Goal: Find specific page/section: Find specific page/section

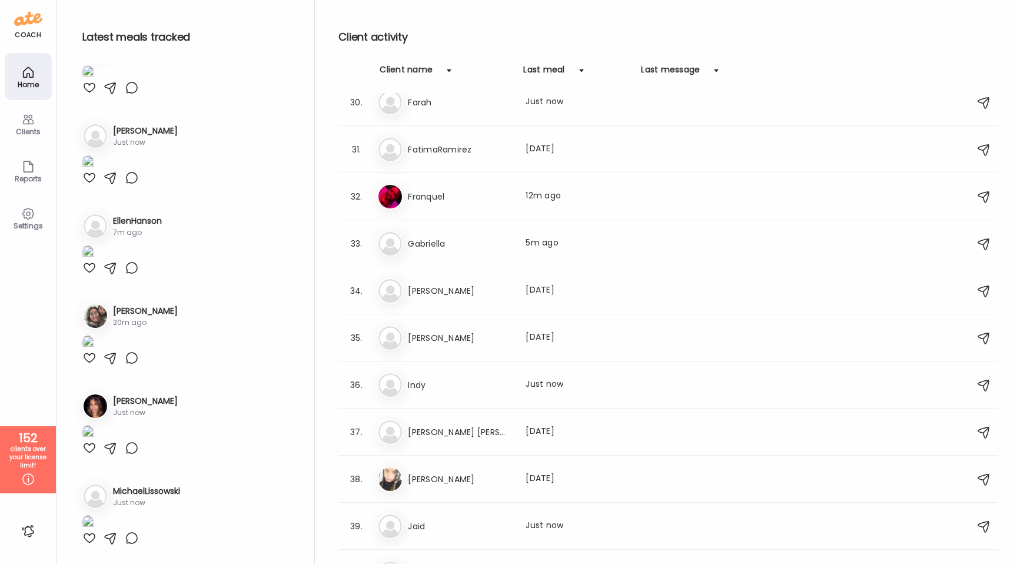
scroll to position [1260, 0]
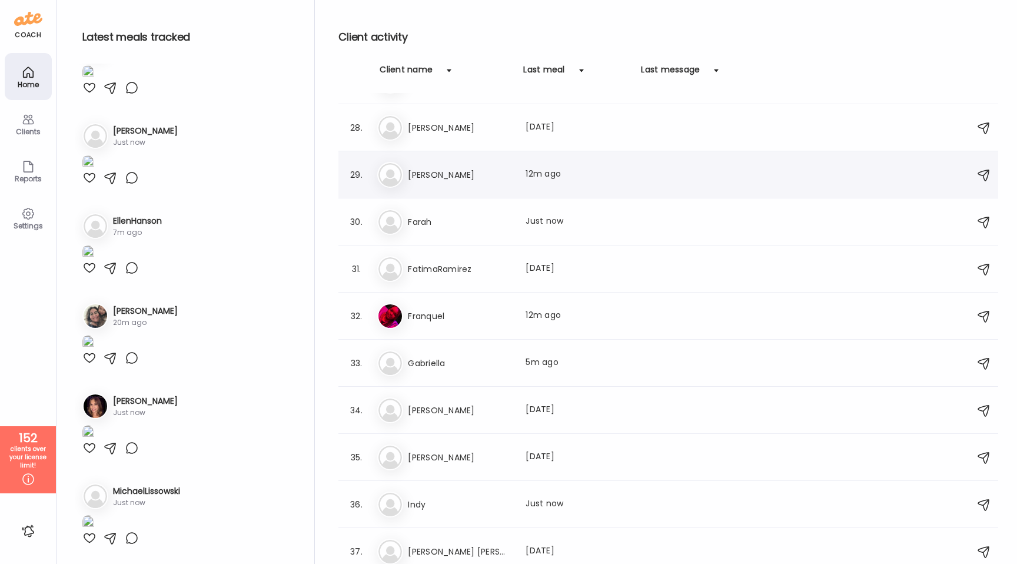
click at [500, 179] on h3 "[PERSON_NAME]" at bounding box center [460, 175] width 104 height 14
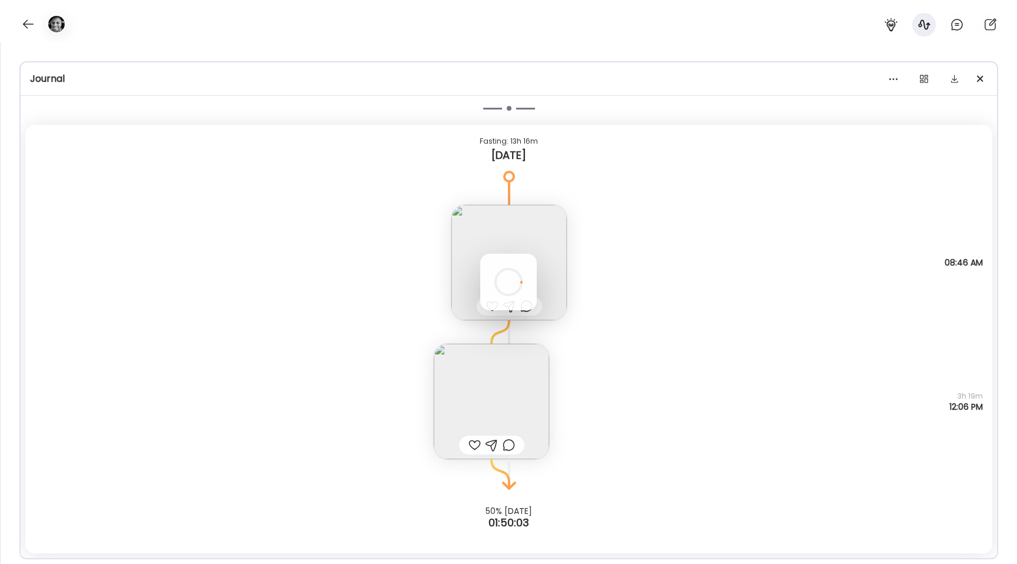
scroll to position [138, 0]
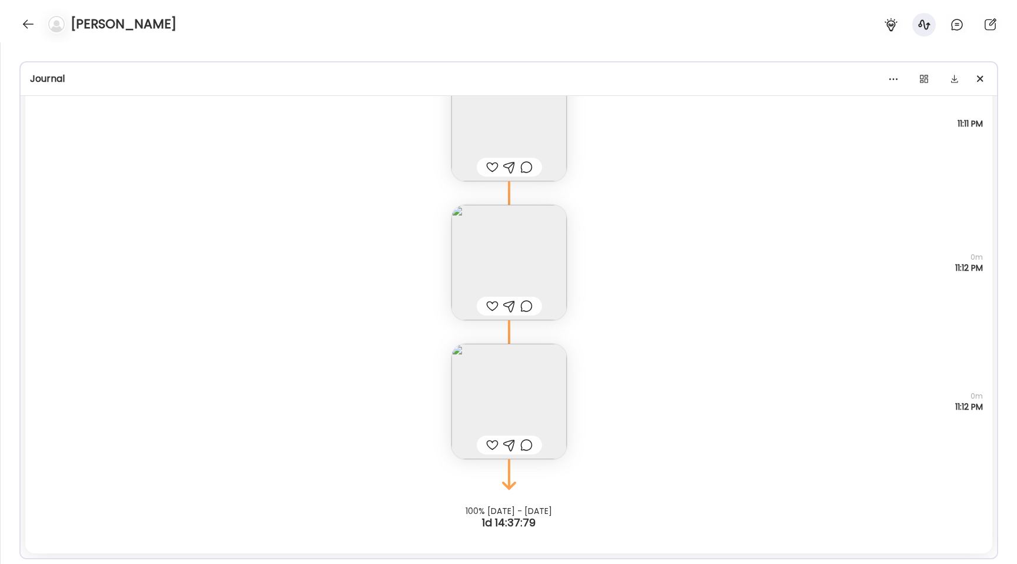
click at [489, 448] on div at bounding box center [492, 445] width 12 height 14
click at [492, 304] on div at bounding box center [492, 306] width 12 height 14
click at [488, 160] on div at bounding box center [492, 167] width 12 height 14
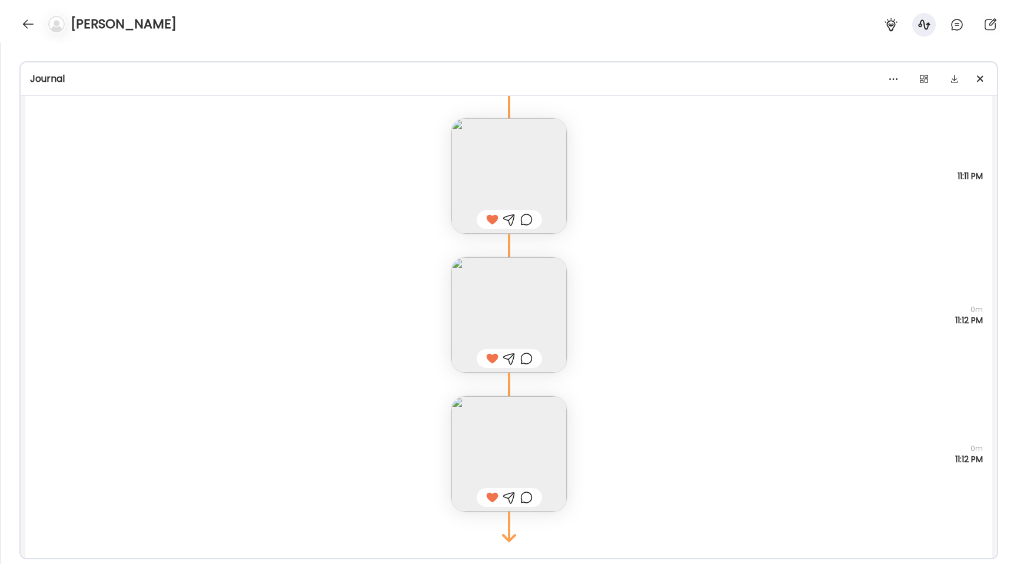
click at [468, 149] on img at bounding box center [508, 175] width 115 height 115
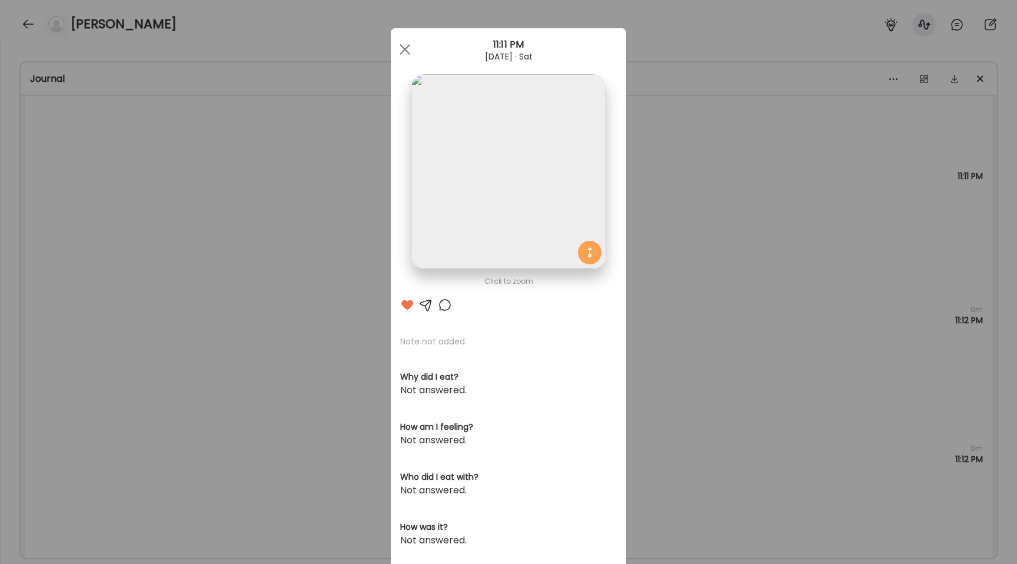
click at [451, 184] on img at bounding box center [508, 171] width 195 height 195
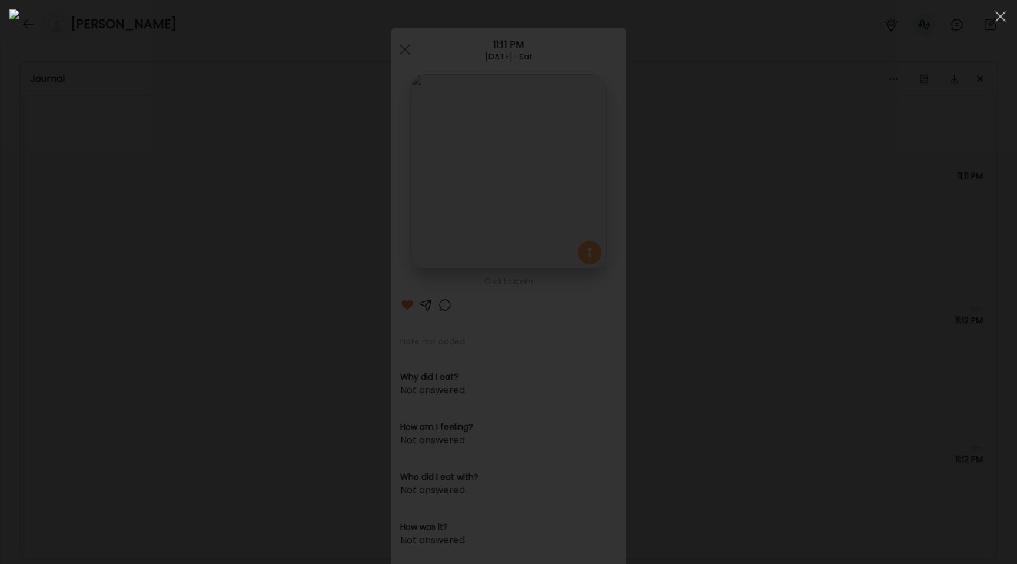
click at [175, 294] on div at bounding box center [508, 281] width 998 height 545
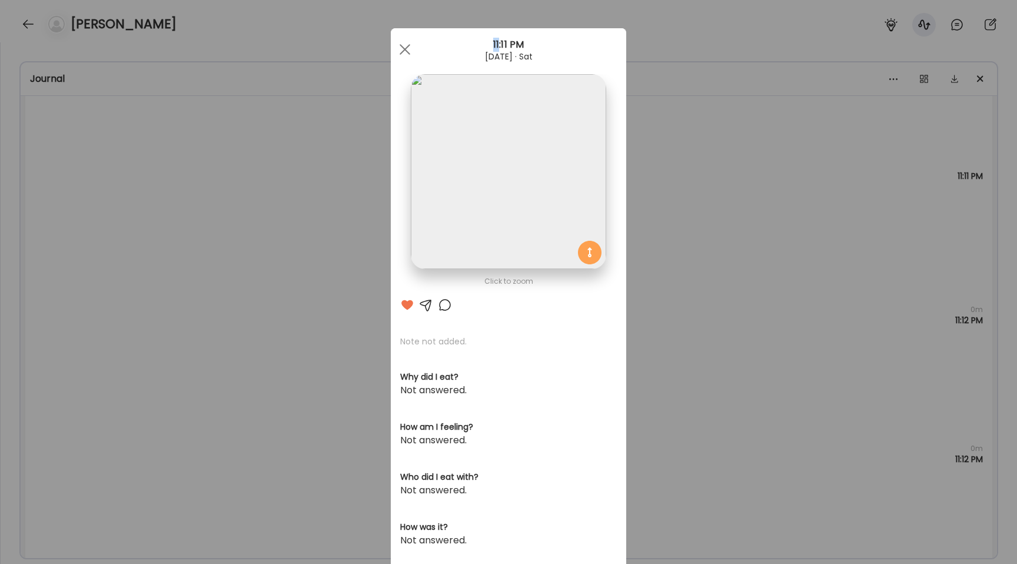
click at [175, 294] on div "Ate Coach Dashboard Wahoo! It’s official Take a moment to set up your Coach Pro…" at bounding box center [508, 282] width 1017 height 564
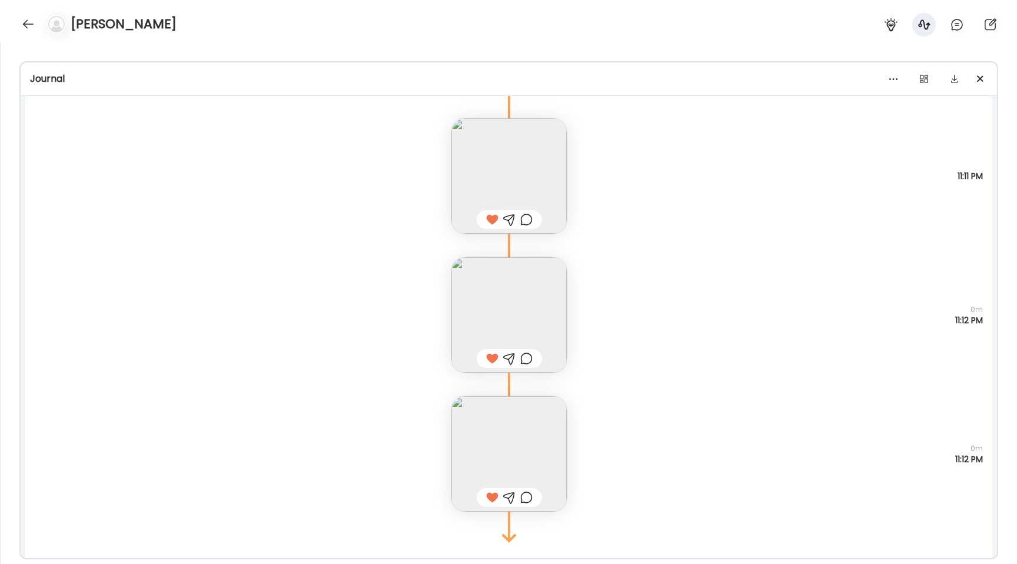
click at [487, 406] on img at bounding box center [508, 453] width 115 height 115
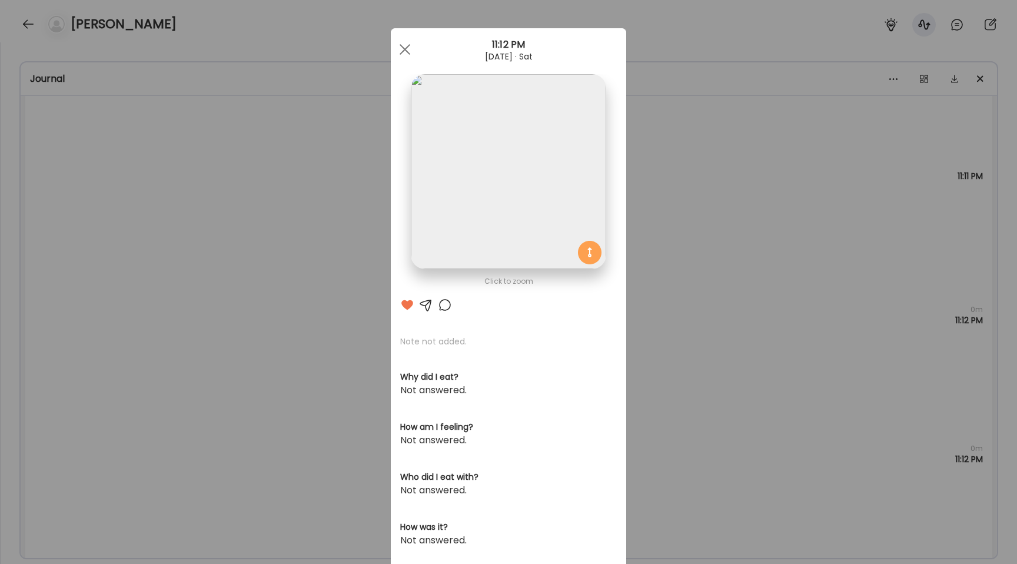
click at [448, 264] on img at bounding box center [508, 171] width 195 height 195
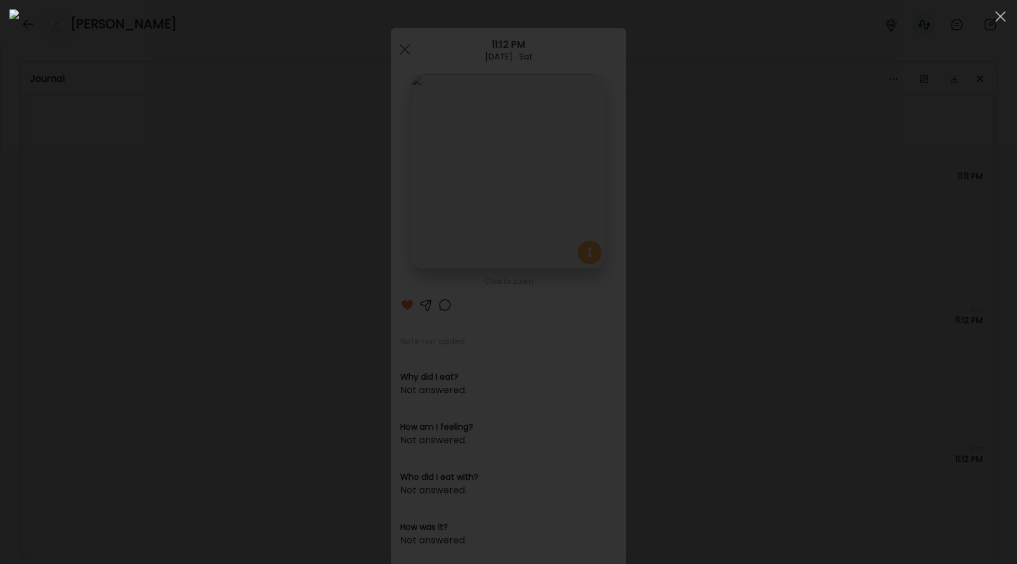
click at [182, 286] on div at bounding box center [508, 281] width 998 height 545
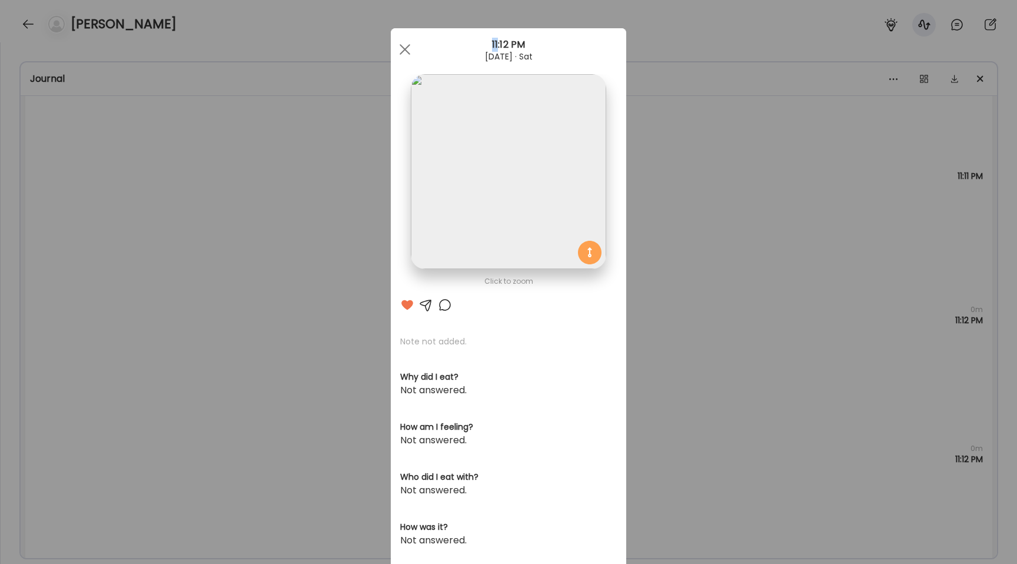
click at [182, 286] on div "Ate Coach Dashboard Wahoo! It’s official Take a moment to set up your Coach Pro…" at bounding box center [508, 282] width 1017 height 564
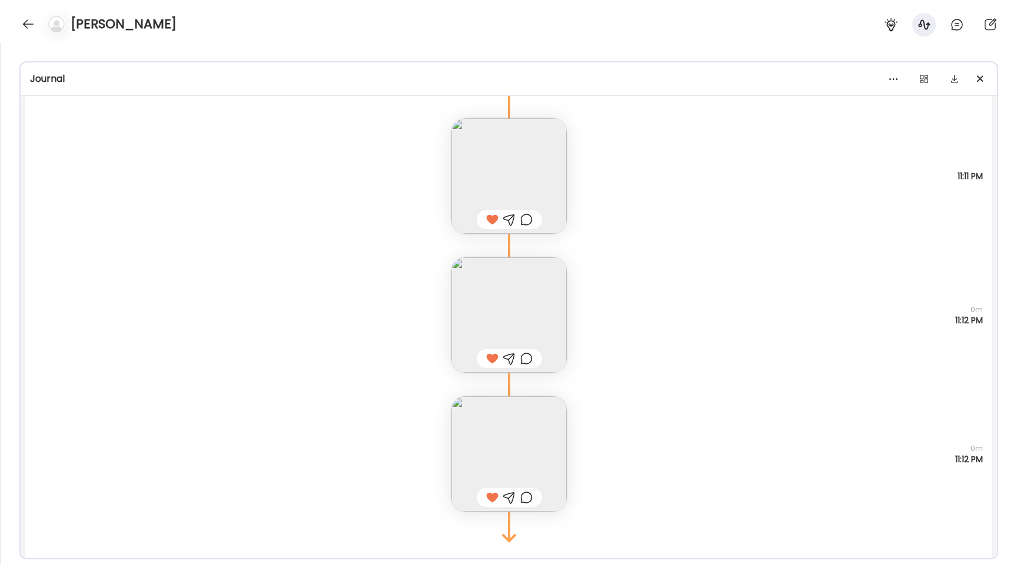
click at [502, 184] on img at bounding box center [508, 175] width 115 height 115
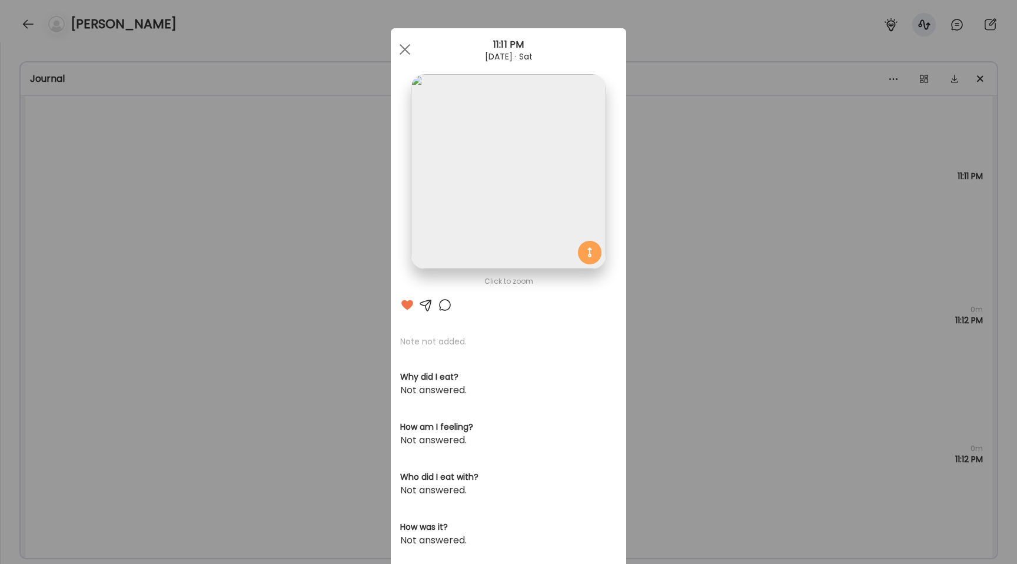
click at [508, 176] on img at bounding box center [508, 171] width 195 height 195
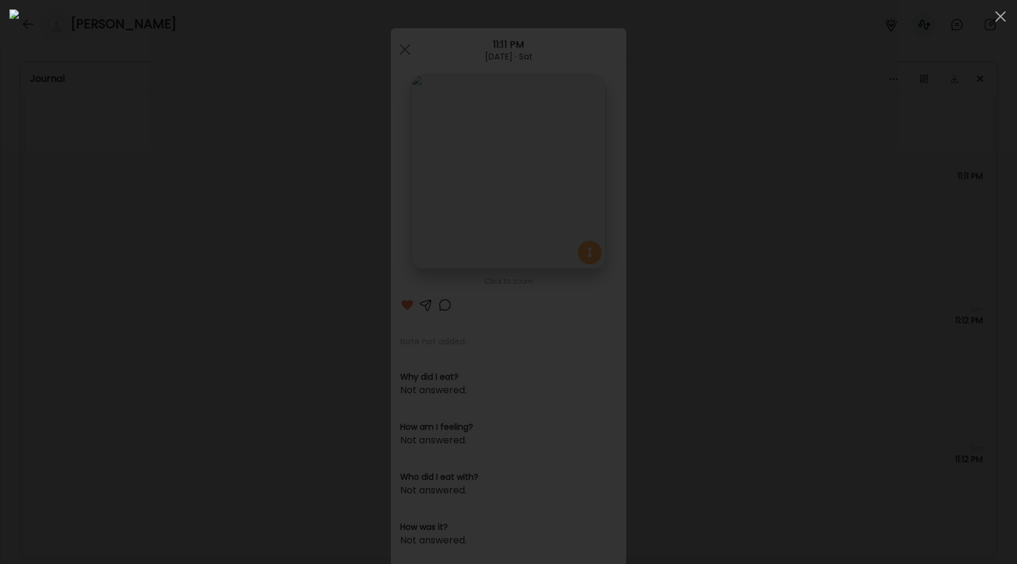
click at [165, 286] on div at bounding box center [508, 281] width 998 height 545
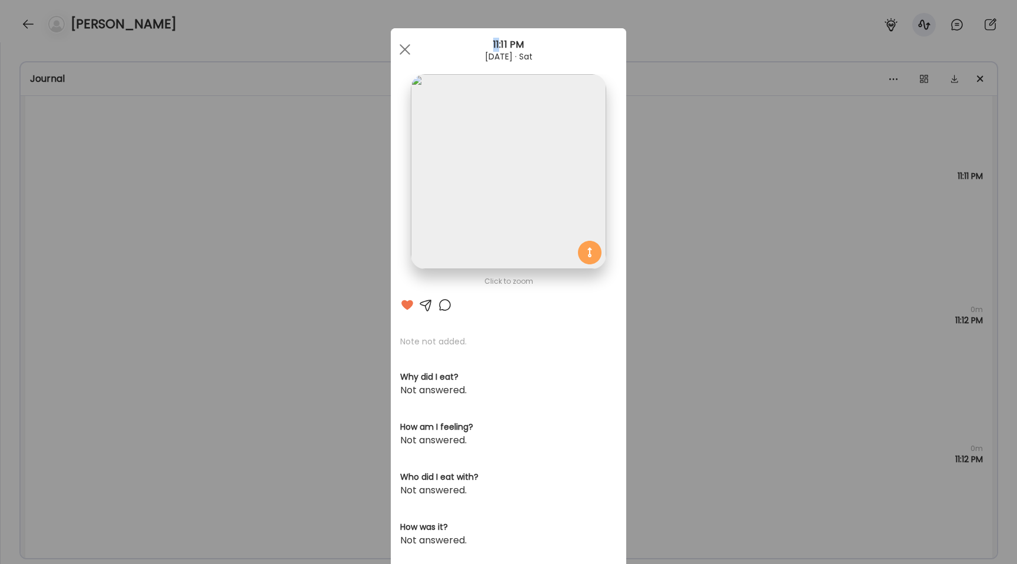
click at [165, 286] on div "Ate Coach Dashboard Wahoo! It’s official Take a moment to set up your Coach Pro…" at bounding box center [508, 282] width 1017 height 564
